Goal: Find specific page/section: Find specific page/section

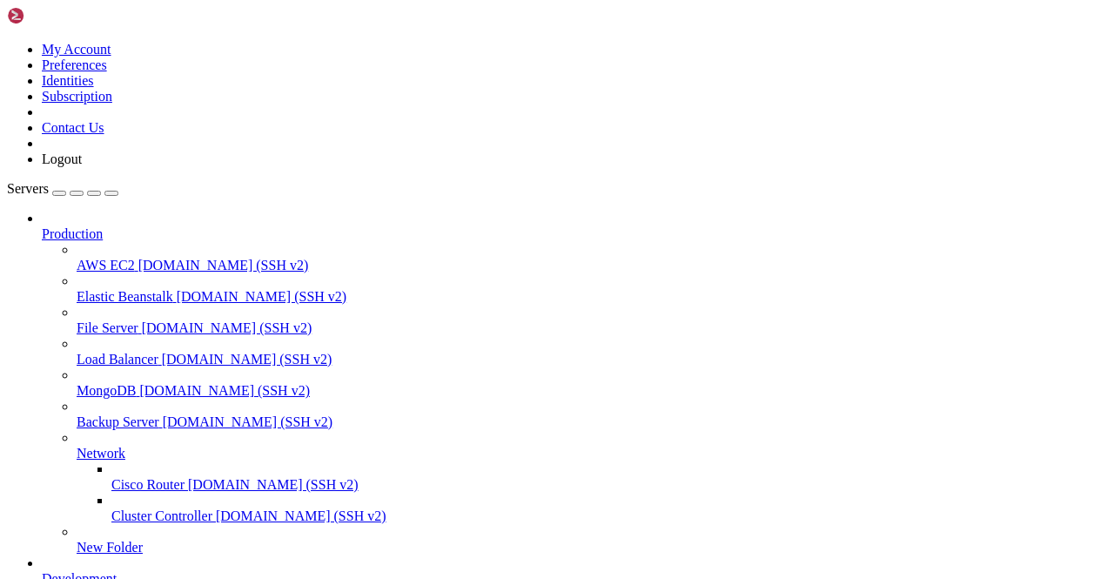
scroll to position [261, 0]
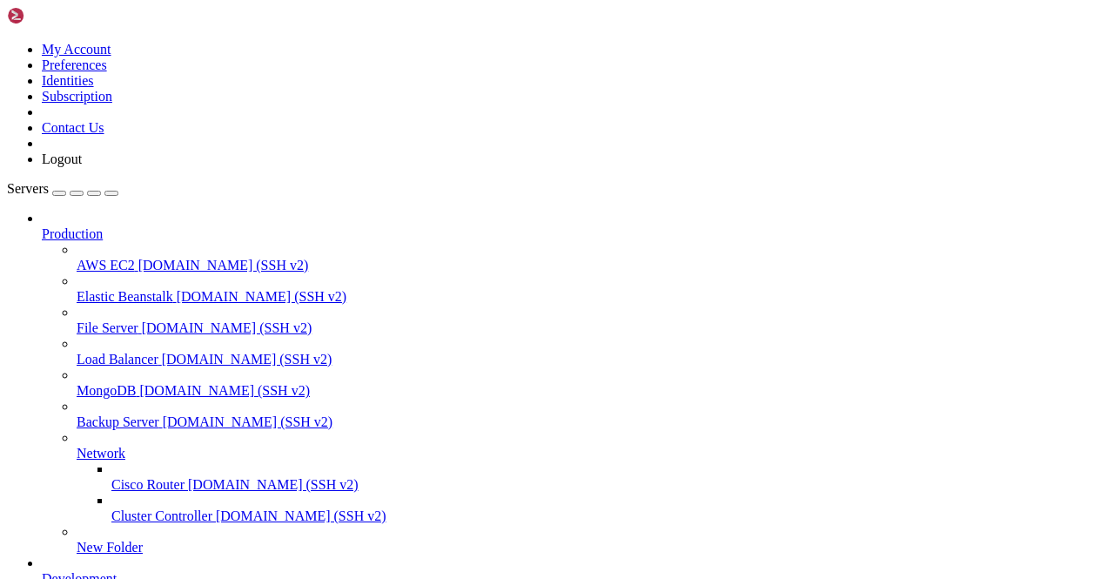
scroll to position [1499, 0]
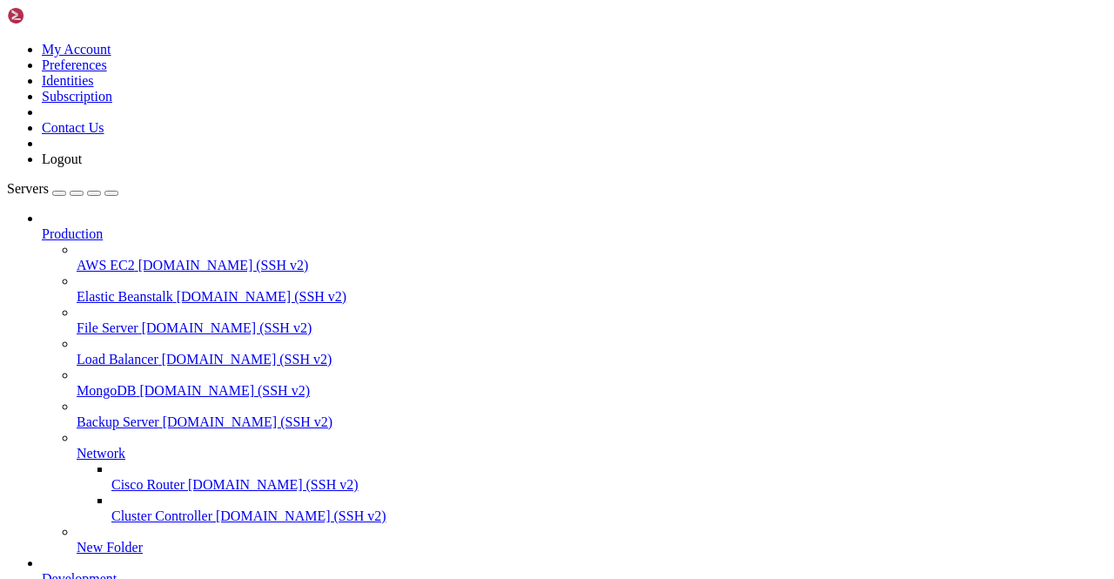
type input "Telegram7"
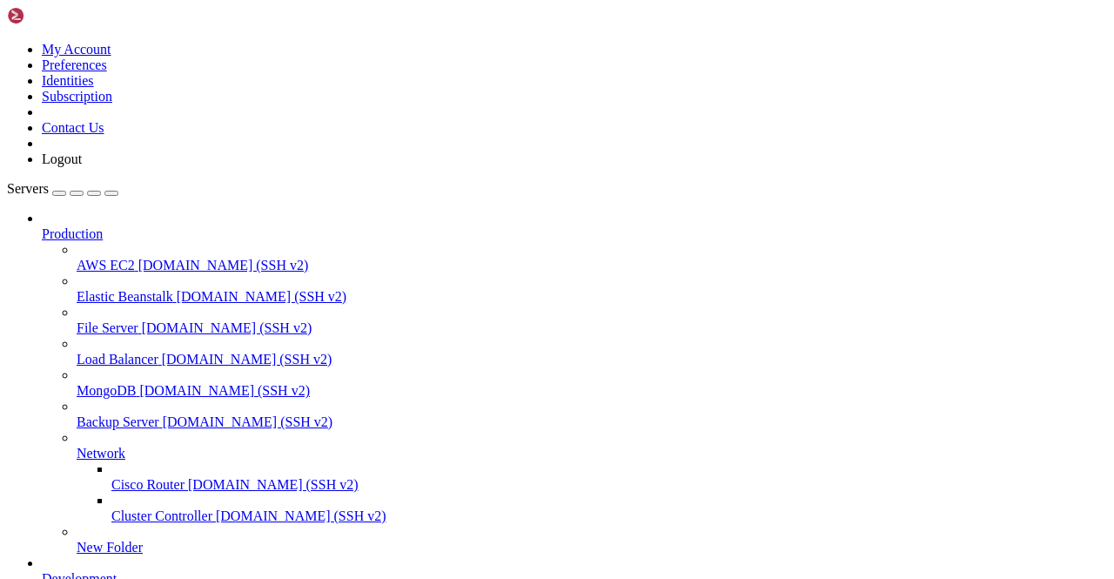
scroll to position [43174, 0]
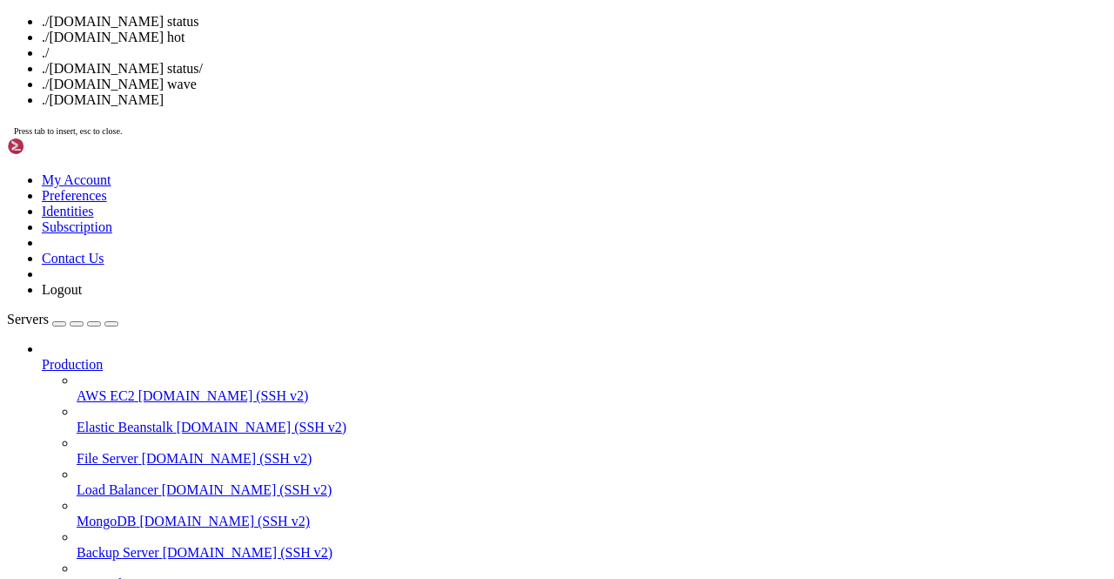
drag, startPoint x: 479, startPoint y: 408, endPoint x: 261, endPoint y: 367, distance: 221.4
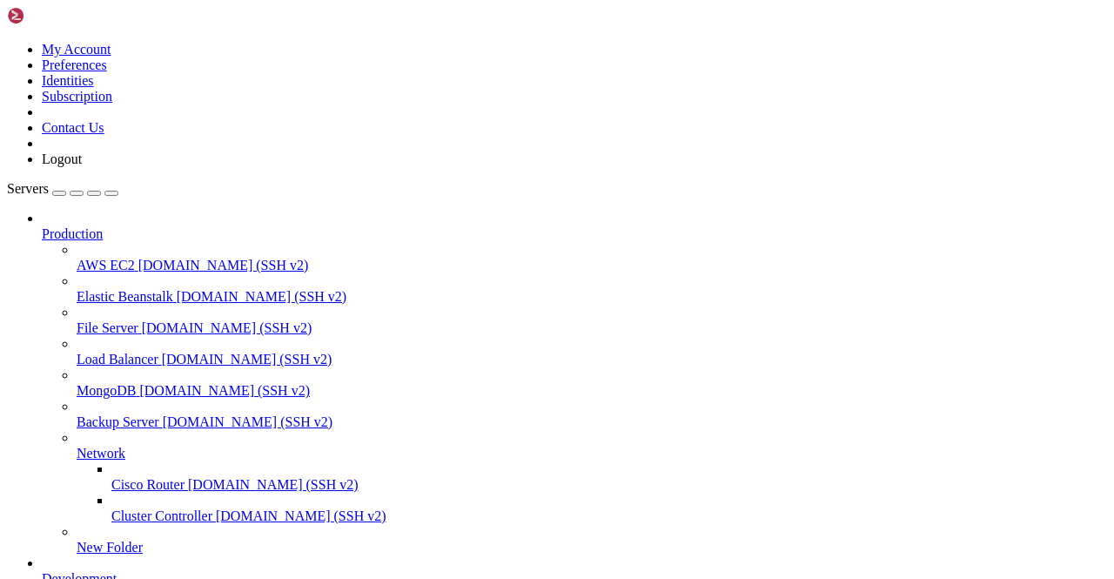
scroll to position [87671, 0]
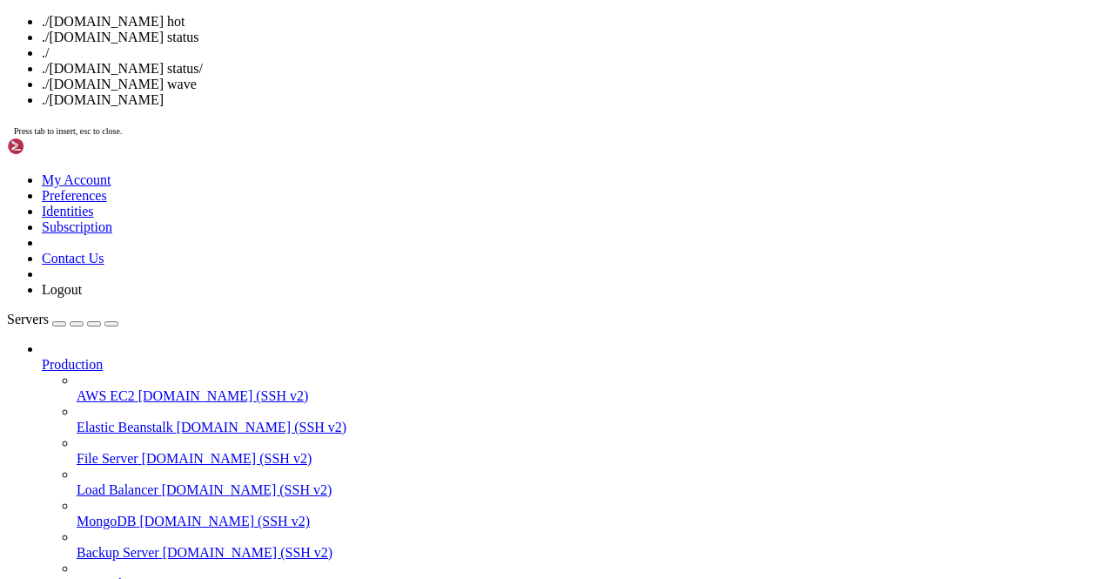
drag, startPoint x: 473, startPoint y: 280, endPoint x: 254, endPoint y: 238, distance: 222.6
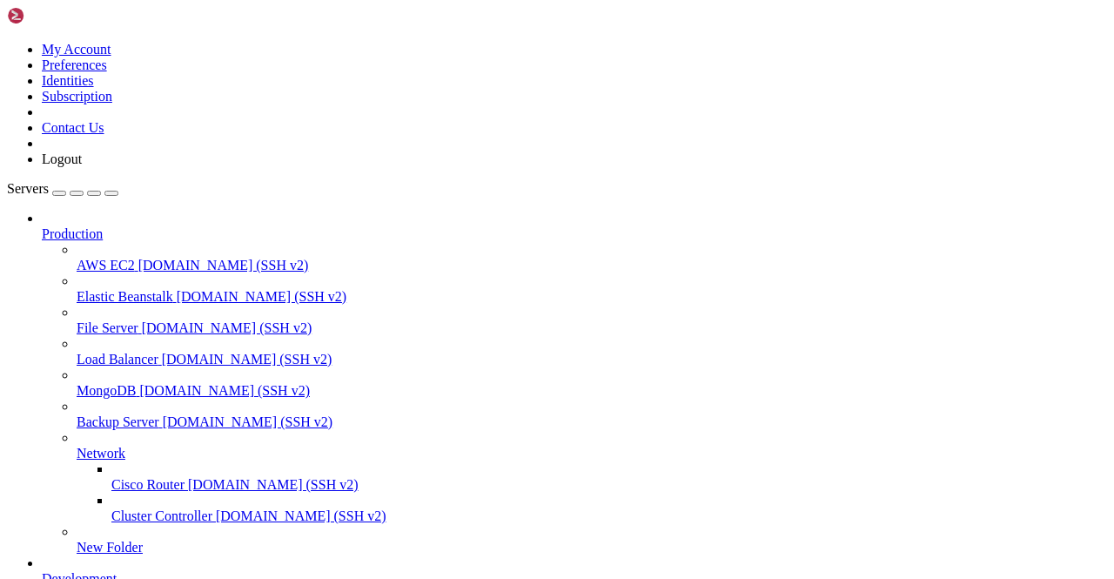
scroll to position [1749, 0]
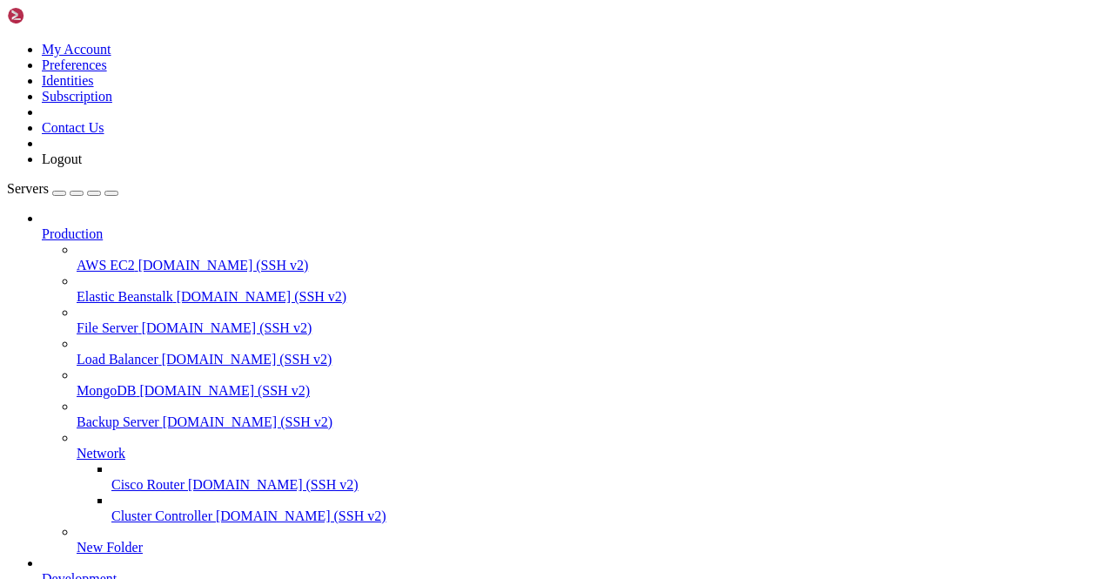
scroll to position [0, 0]
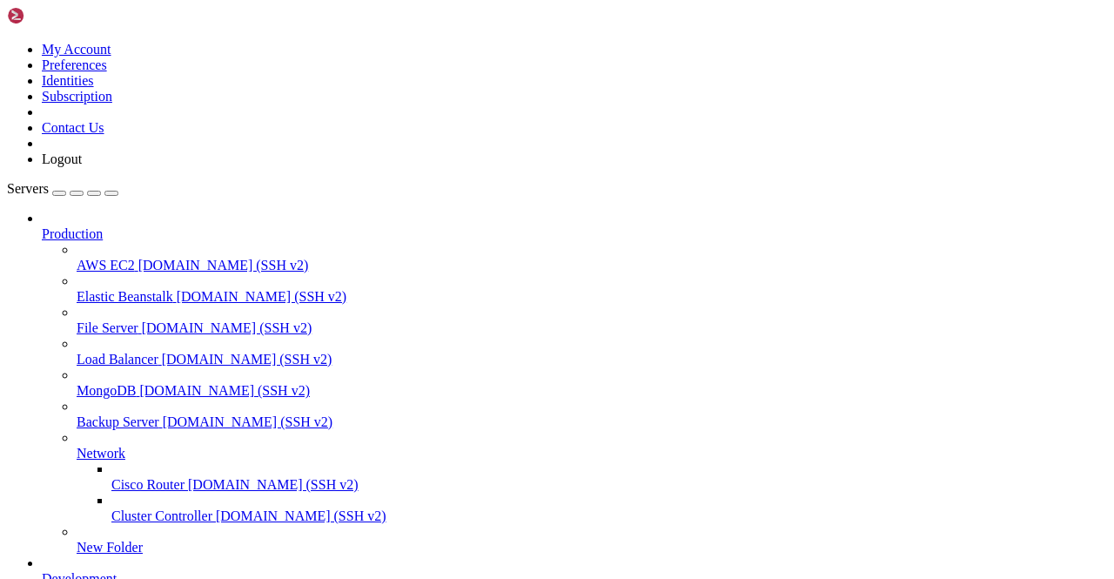
type input "Telegram7"
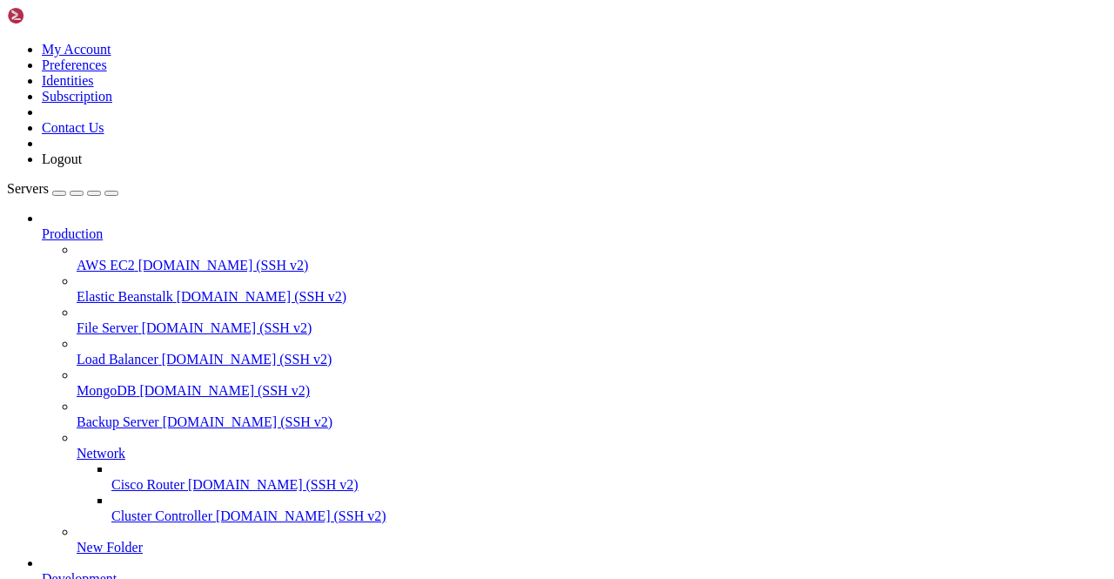
scroll to position [39058, 0]
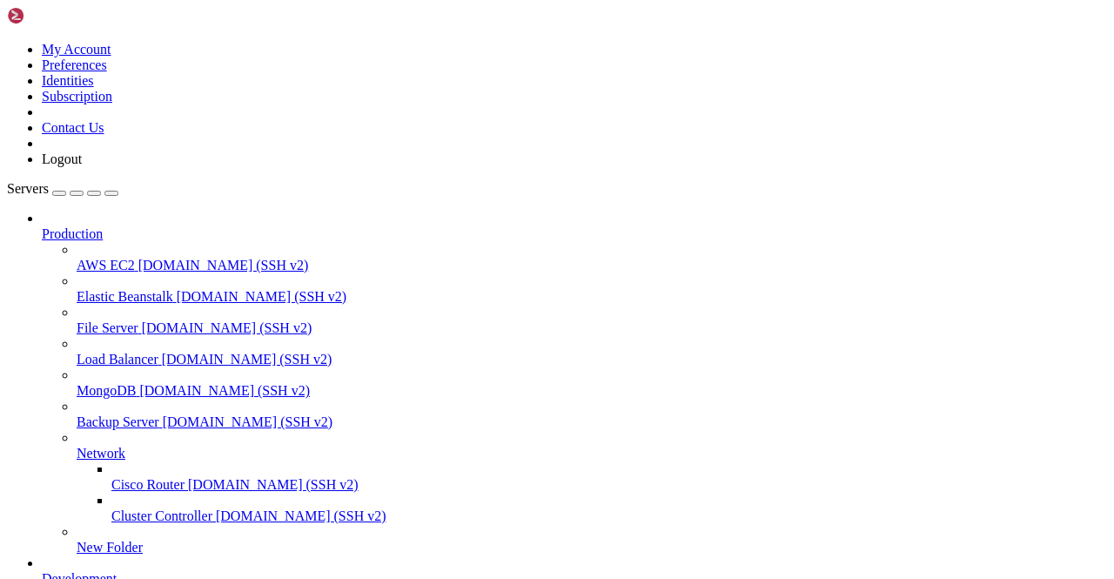
type input "Telegram80"
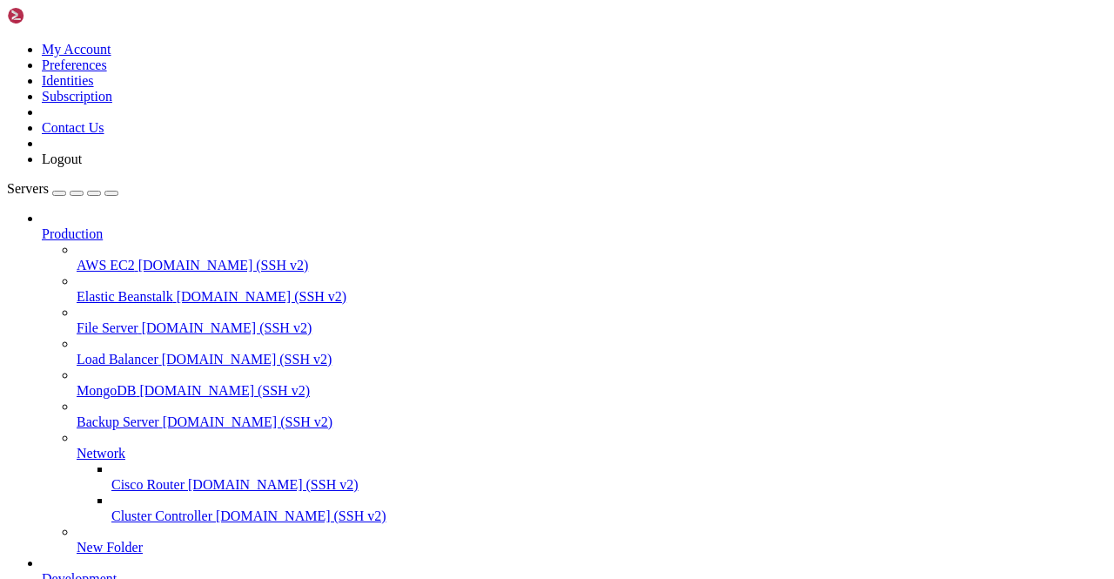
scroll to position [43000, 0]
